Goal: Task Accomplishment & Management: Use online tool/utility

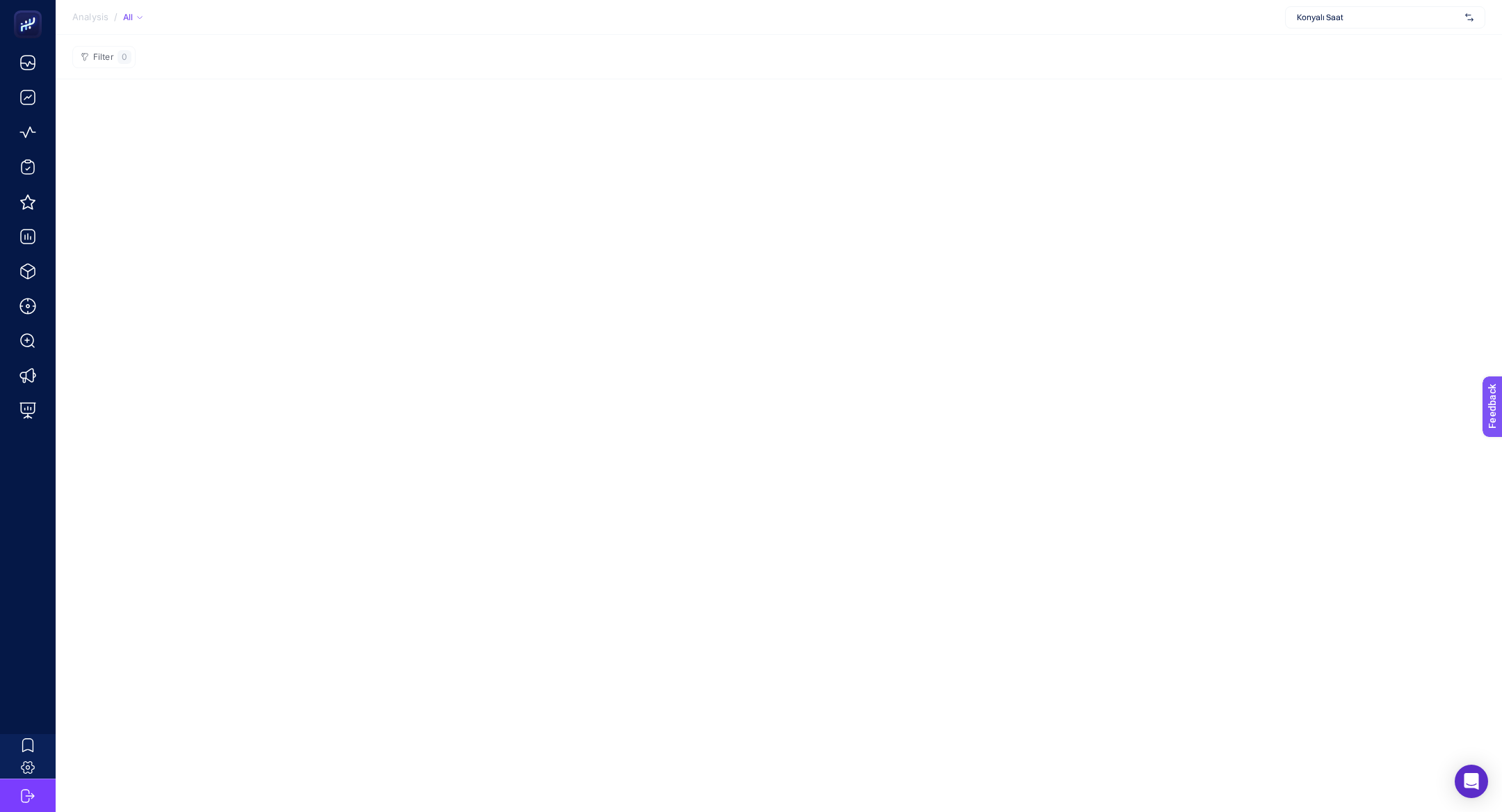
click at [1318, 14] on span "Konyalı Saat" at bounding box center [1378, 17] width 163 height 11
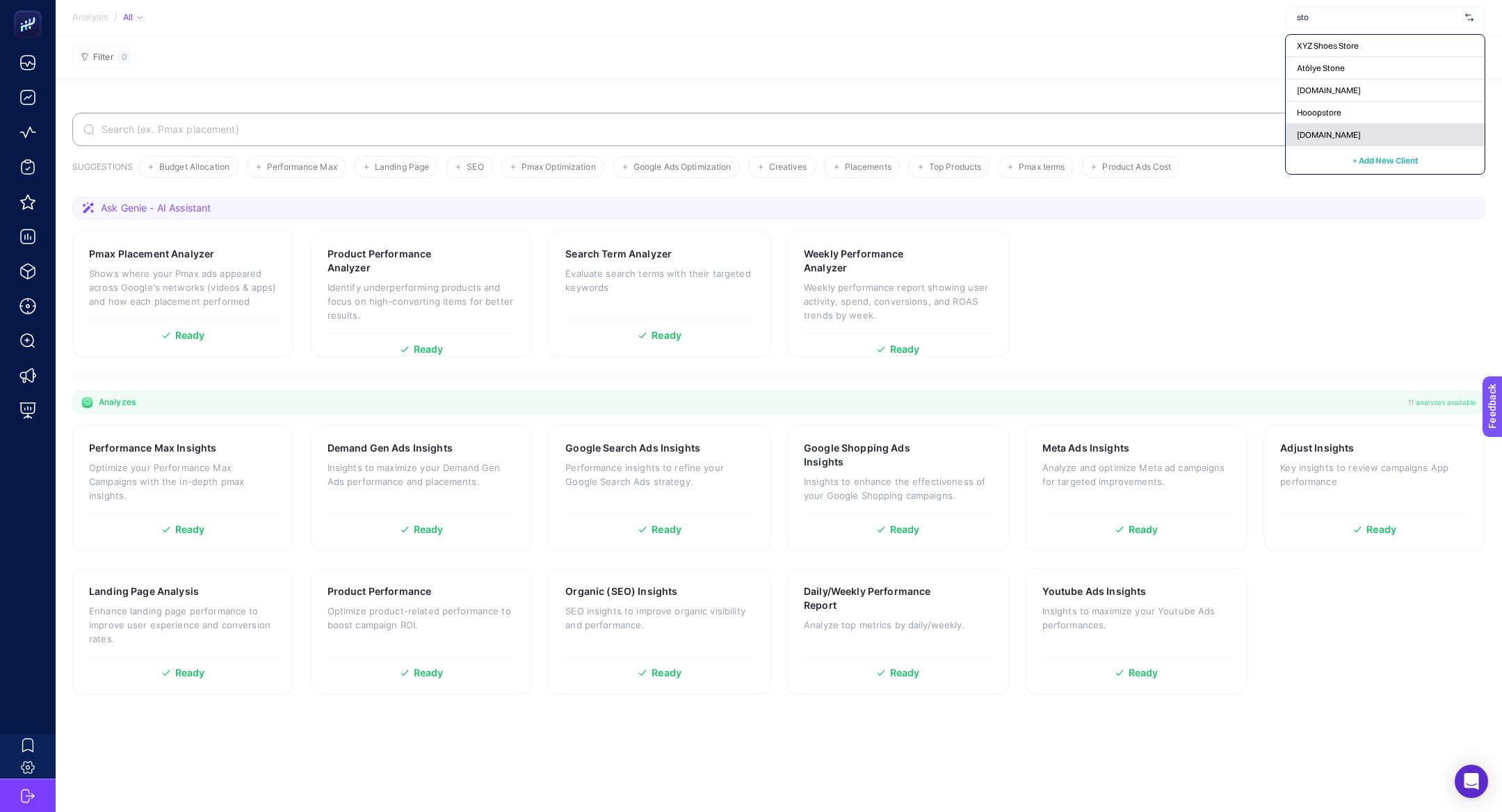
type input "sto"
click at [1387, 128] on div "[DOMAIN_NAME]" at bounding box center [1385, 135] width 199 height 22
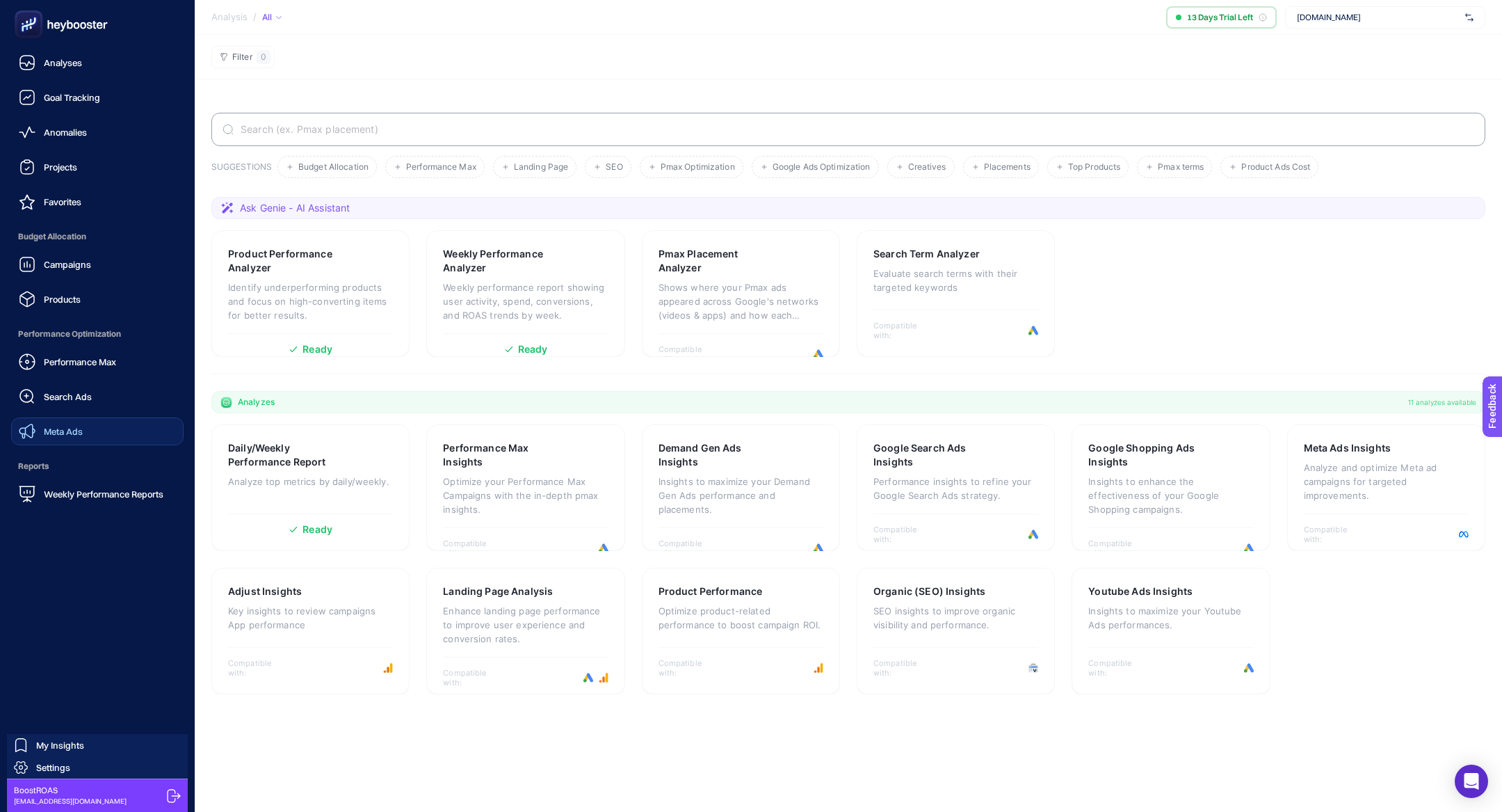
click at [110, 423] on link "Meta Ads" at bounding box center [97, 431] width 173 height 28
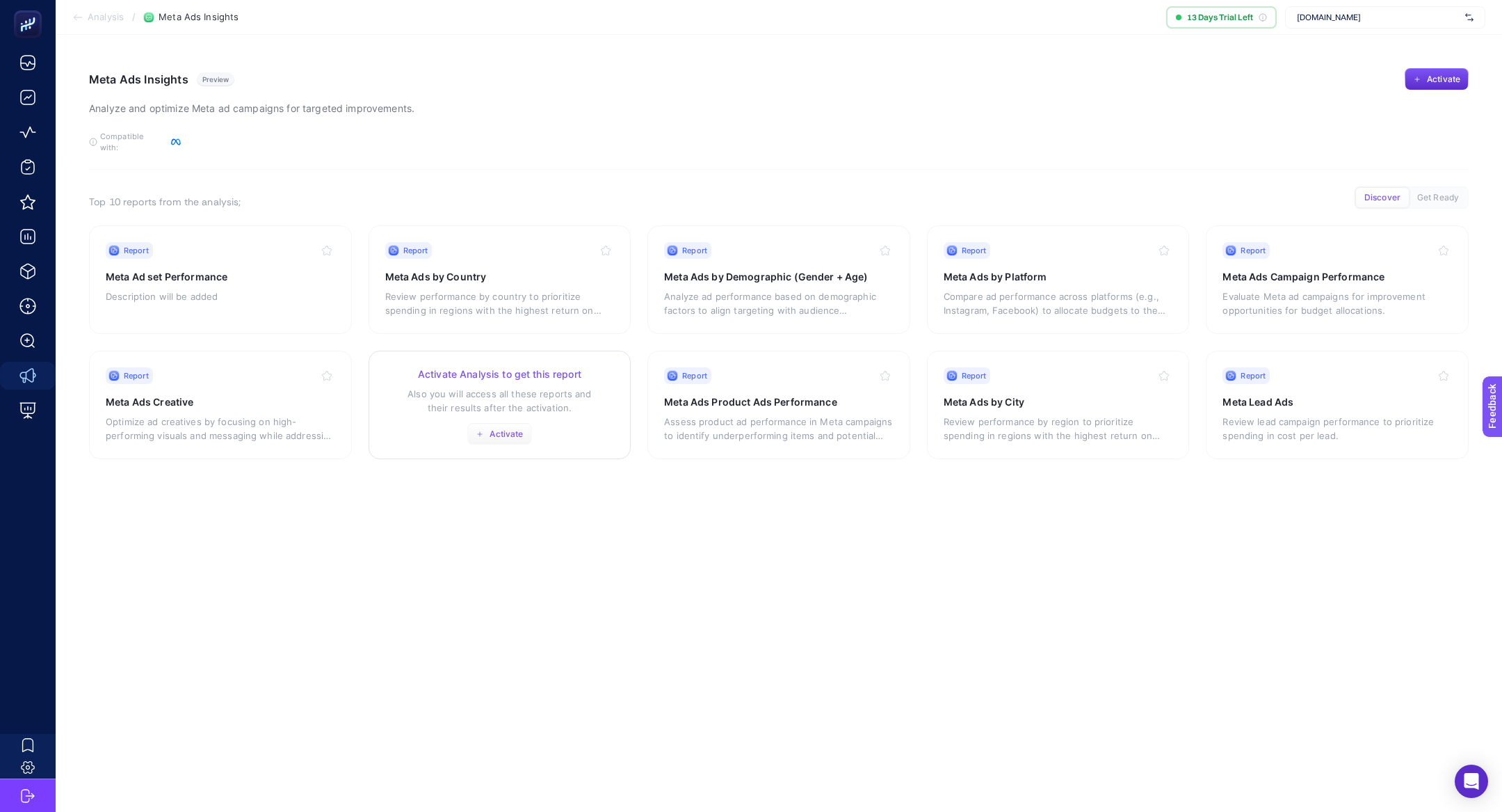
click at [494, 429] on span "Activate" at bounding box center [506, 434] width 34 height 11
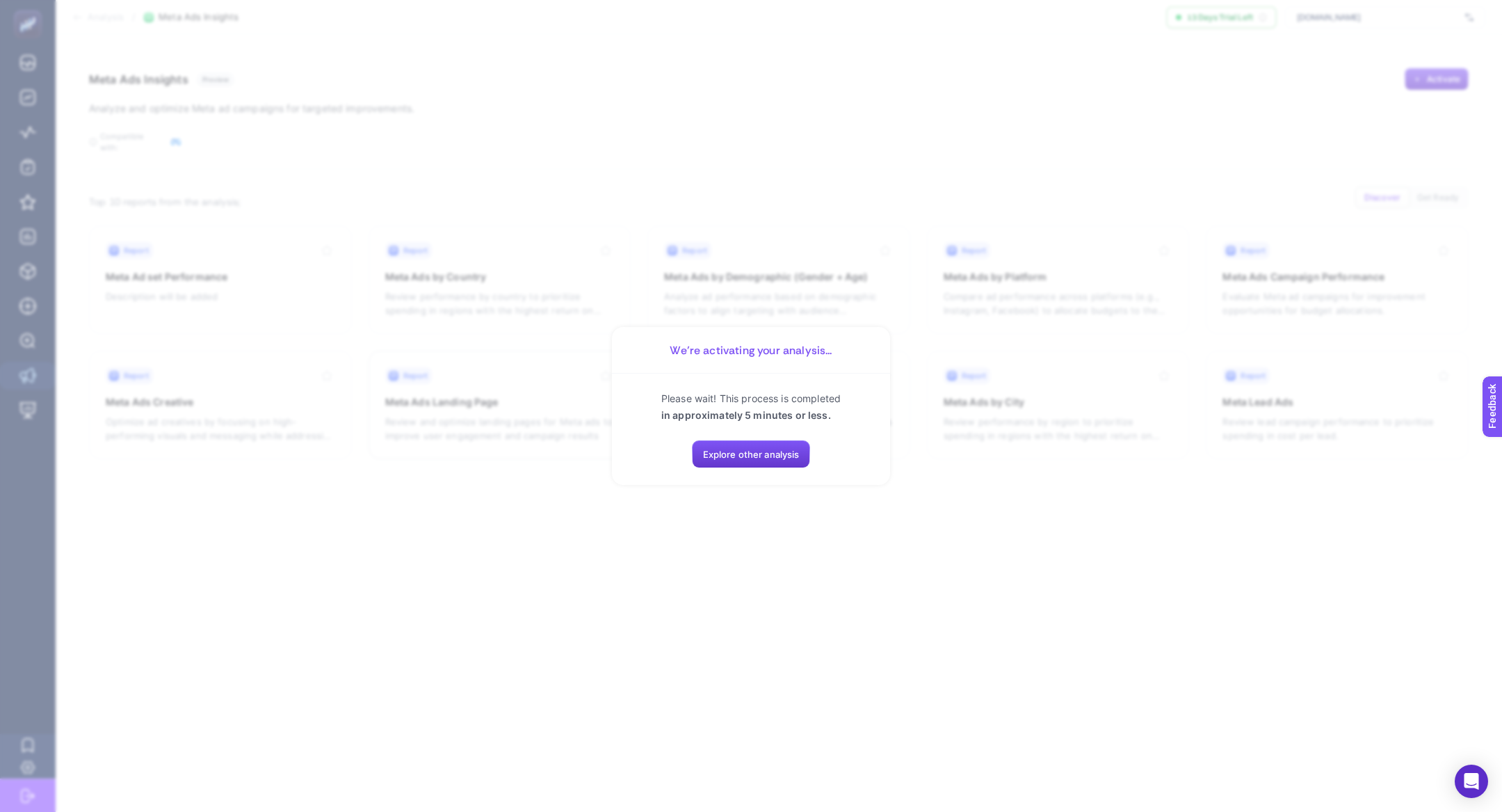
click at [726, 449] on span "Explore other analysis" at bounding box center [751, 454] width 96 height 11
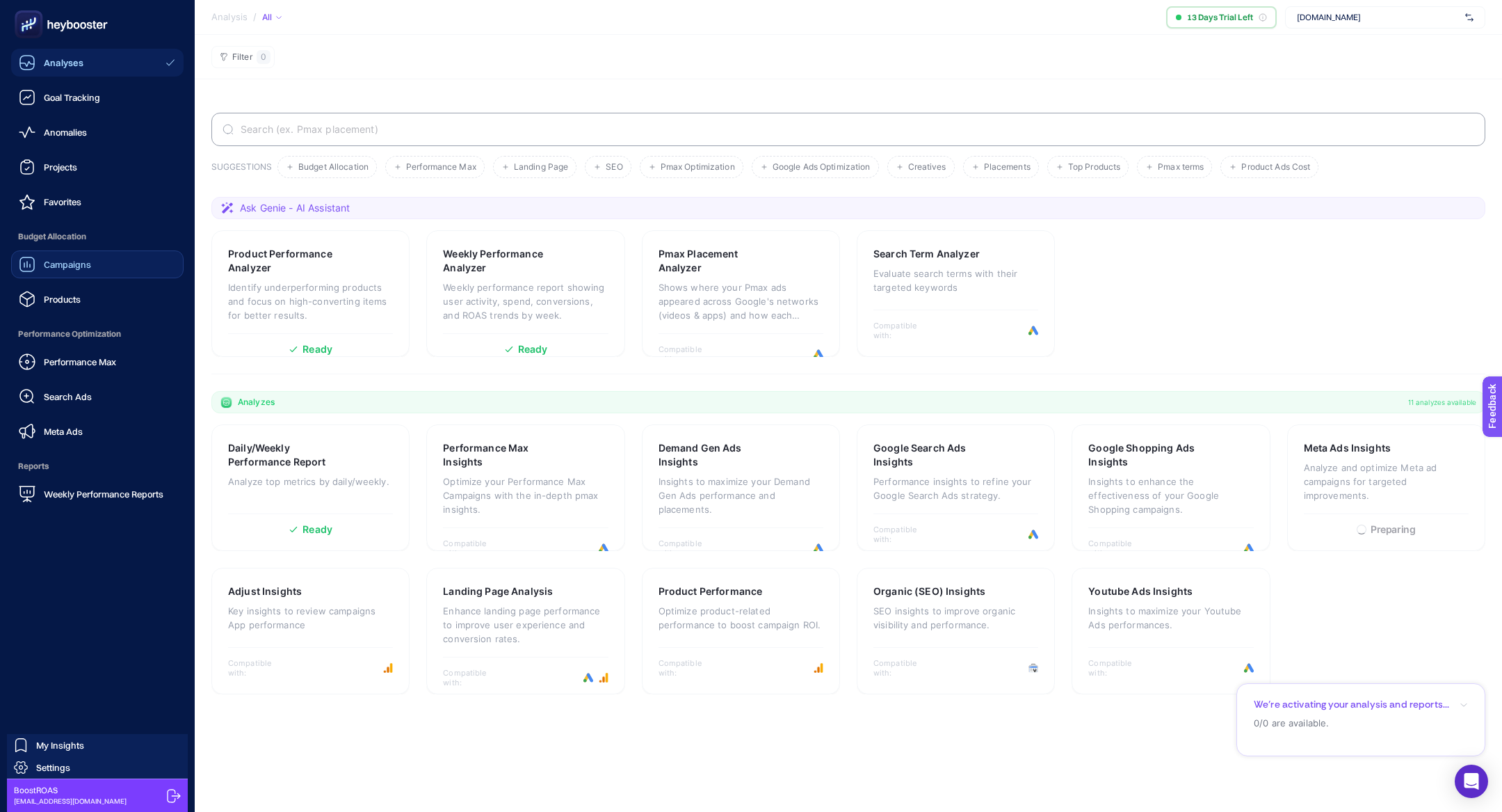
click at [104, 263] on link "Campaigns" at bounding box center [97, 264] width 173 height 28
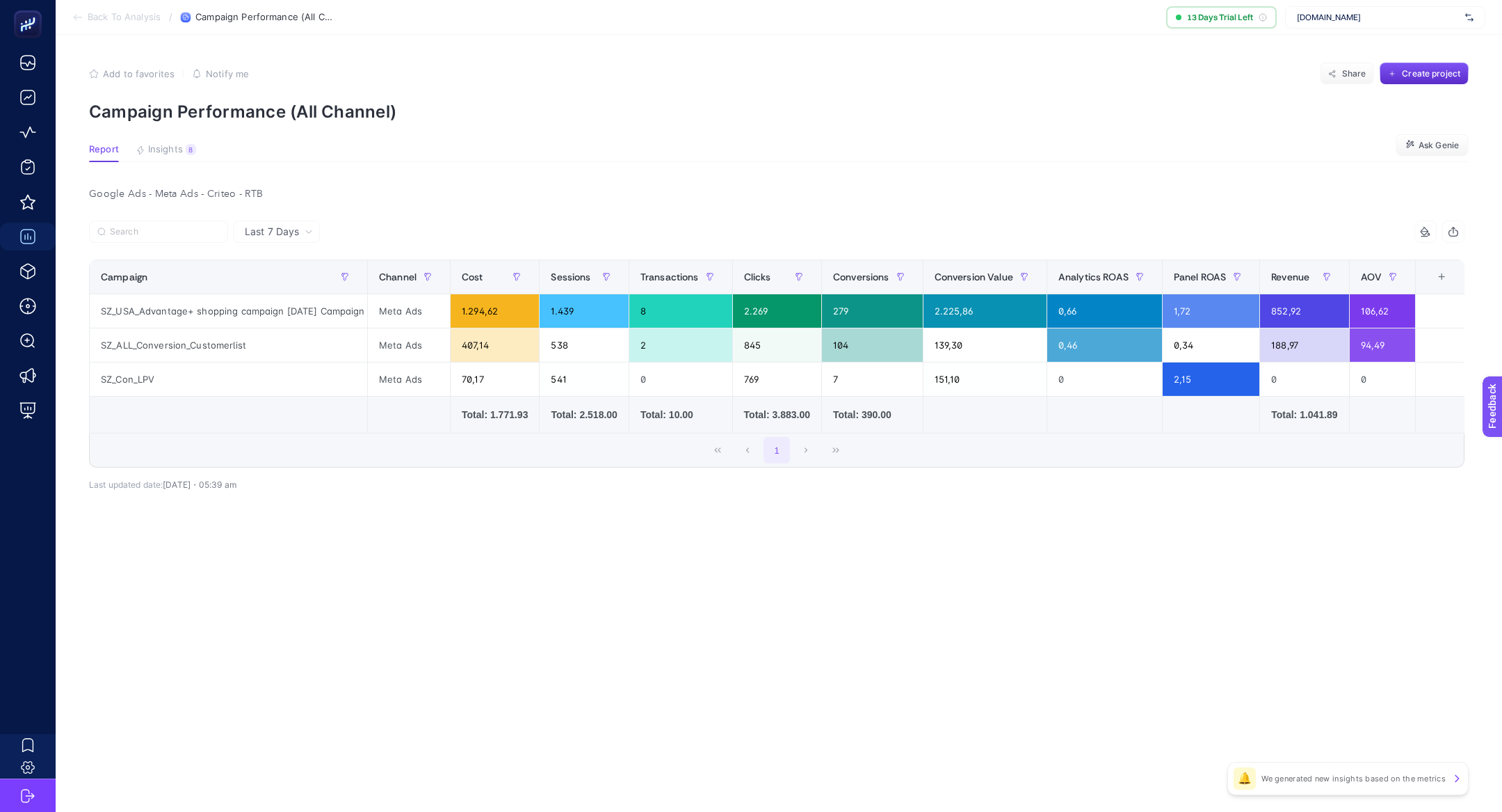
click at [275, 222] on div "Last 7 Days" at bounding box center [277, 231] width 87 height 22
click at [292, 280] on li "Last 30 Days" at bounding box center [276, 285] width 78 height 25
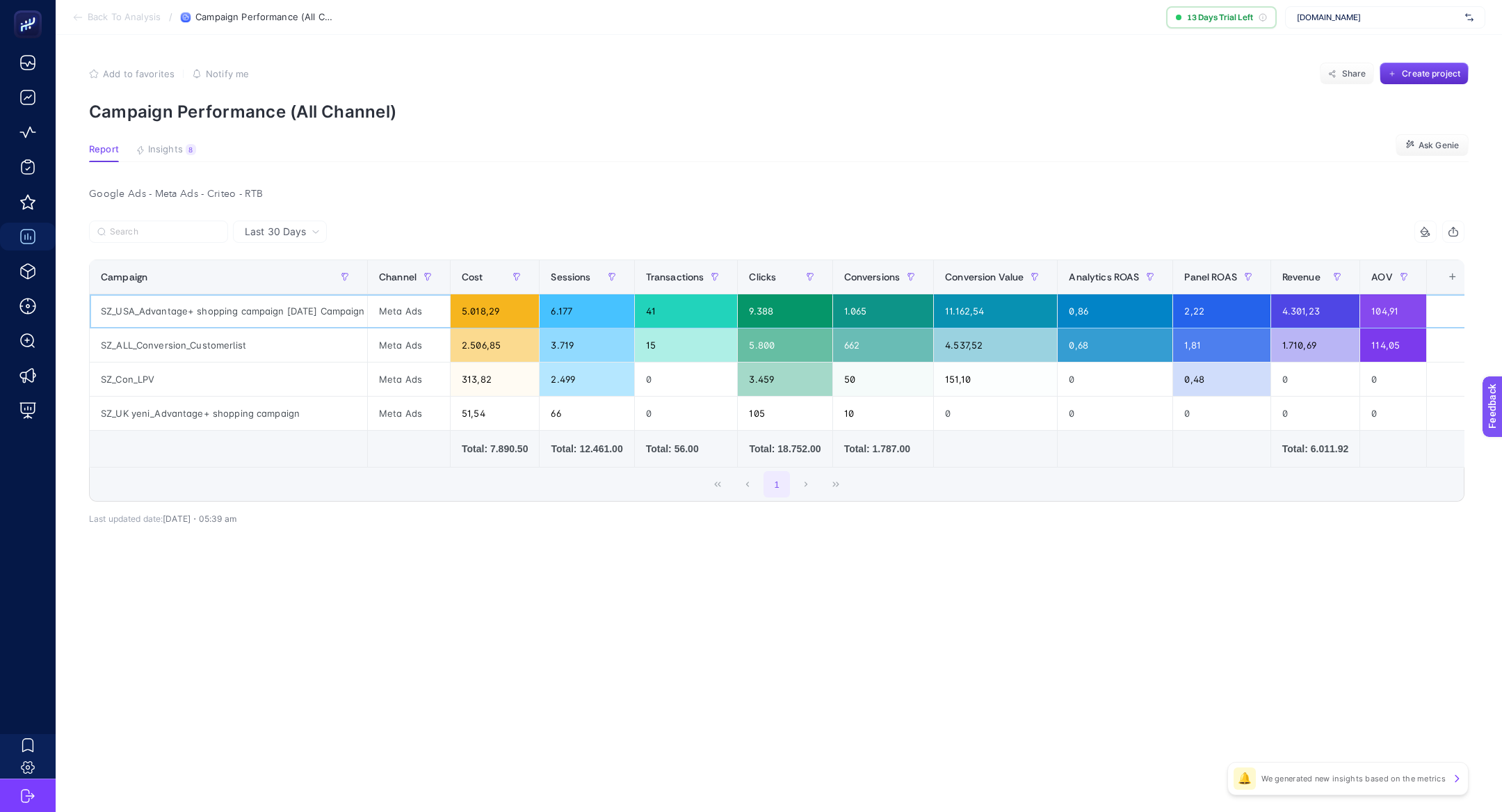
click at [261, 301] on div "SZ_USA_Advantage+ shopping campaign [DATE] Campaign" at bounding box center [228, 311] width 278 height 34
click at [261, 300] on div "SZ_USA_Advantage+ shopping campaign [DATE] Campaign" at bounding box center [228, 311] width 278 height 34
click at [252, 285] on div at bounding box center [252, 285] width 0 height 0
click at [180, 811] on div at bounding box center [139, 812] width 278 height 0
click at [202, 310] on div "SZ_USA_Advantage+ shopping campaign [DATE] Campaign" at bounding box center [228, 311] width 278 height 34
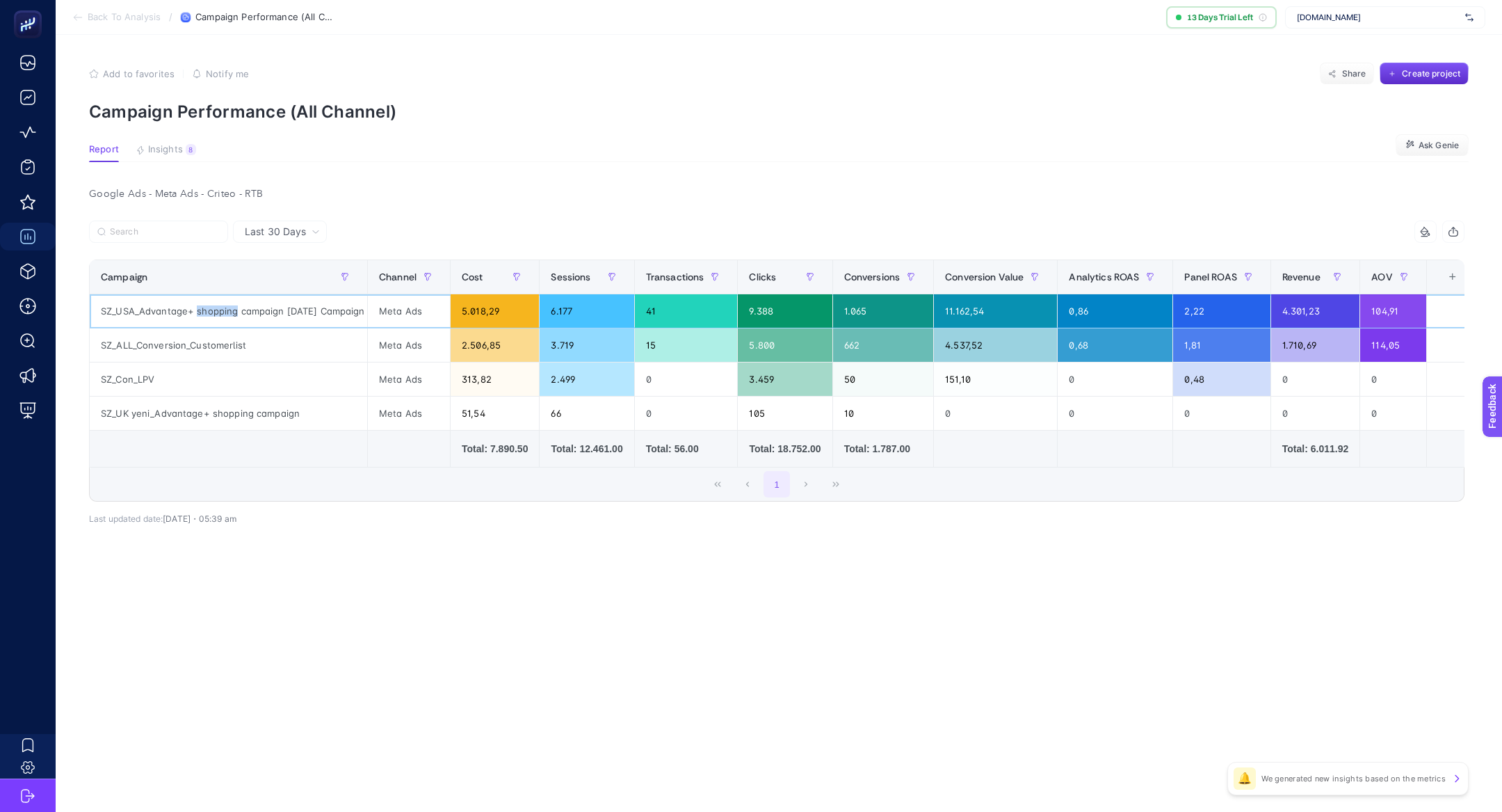
click at [202, 310] on div "SZ_USA_Advantage+ shopping campaign [DATE] Campaign" at bounding box center [228, 311] width 278 height 34
click at [187, 339] on div "SZ_ALL_Conversion_Customerlist" at bounding box center [228, 345] width 278 height 34
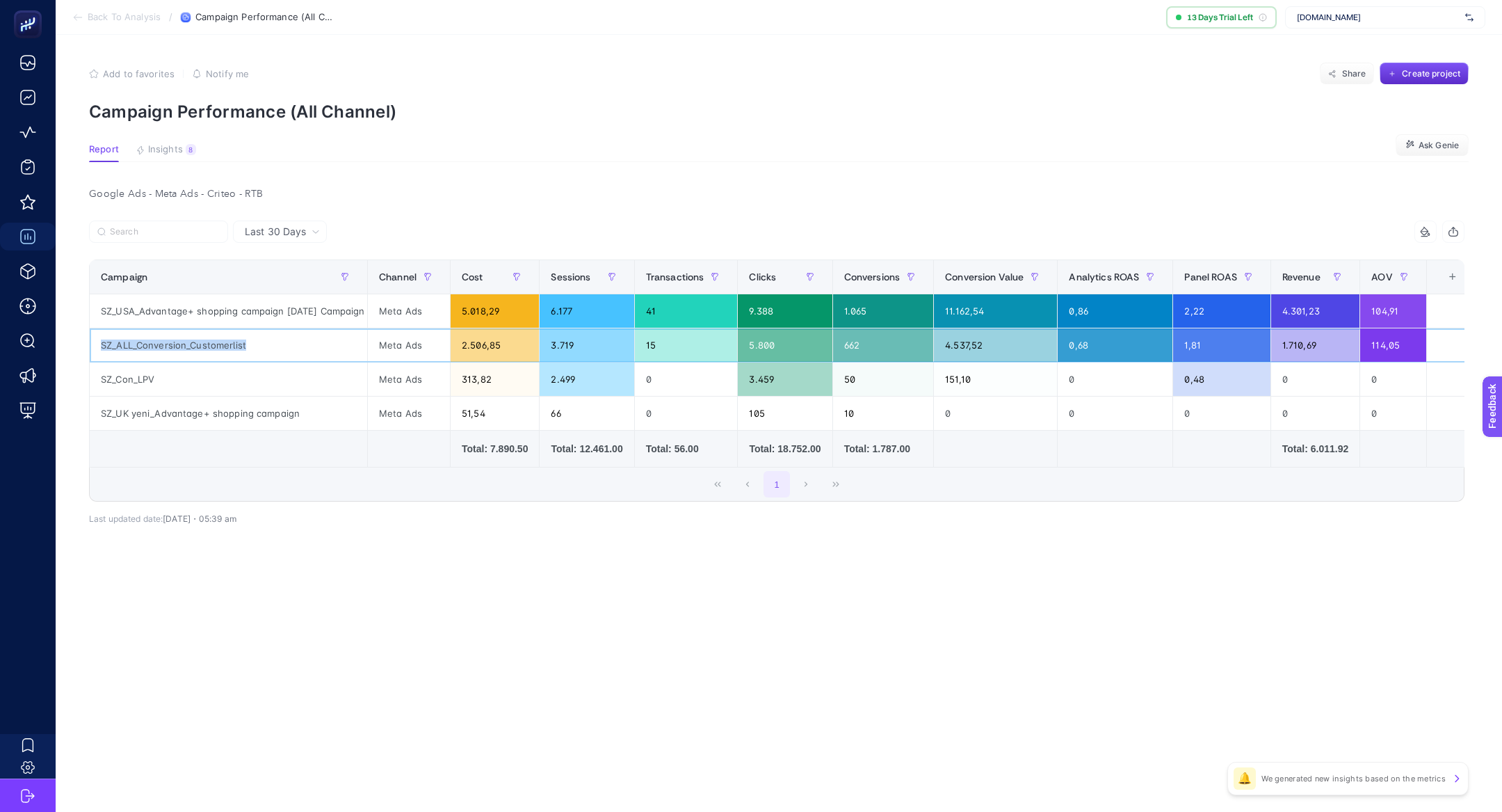
click at [187, 339] on div "SZ_ALL_Conversion_Customerlist" at bounding box center [228, 345] width 278 height 34
click at [132, 381] on div "SZ_Con_LPV" at bounding box center [228, 379] width 278 height 34
click at [213, 405] on div "SZ_UK yeni_Advantage+ shopping campaign" at bounding box center [228, 413] width 278 height 34
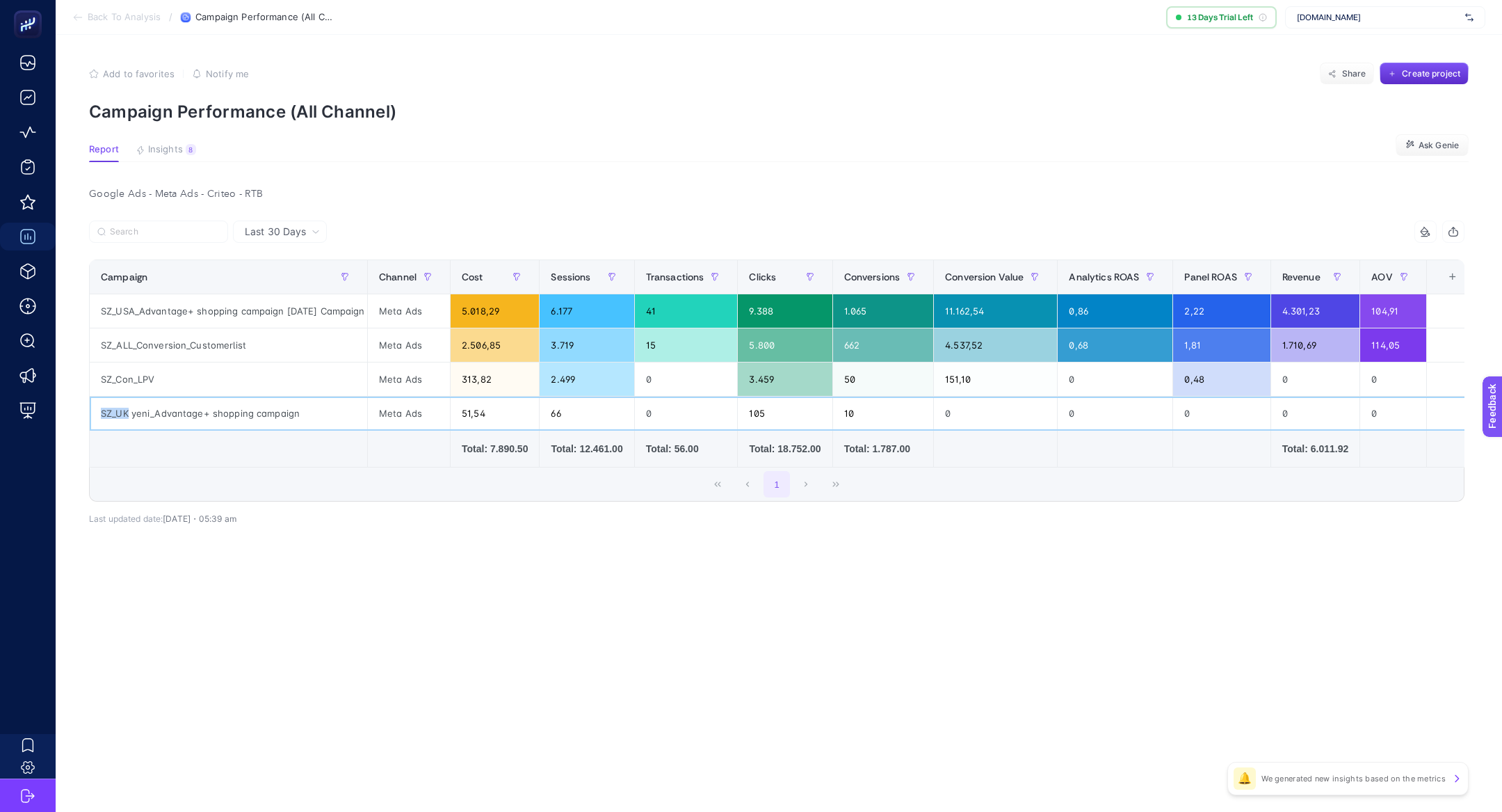
click at [212, 405] on div "SZ_UK yeni_Advantage+ shopping campaign" at bounding box center [228, 413] width 278 height 34
click at [204, 387] on div at bounding box center [204, 387] width 0 height 0
click at [450, 454] on td at bounding box center [494, 449] width 89 height 37
